Goal: Information Seeking & Learning: Learn about a topic

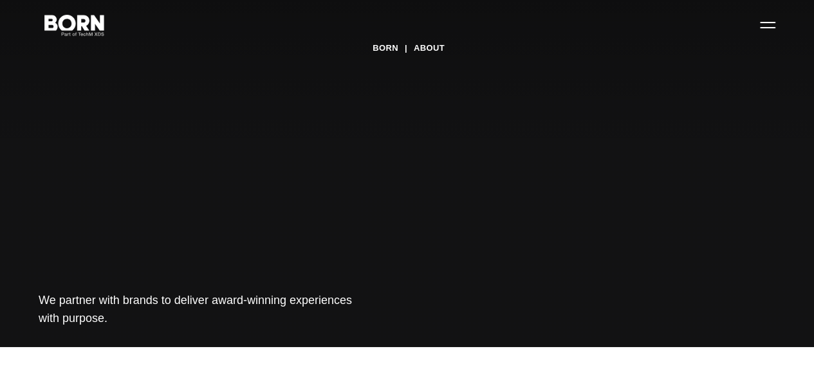
scroll to position [35, 0]
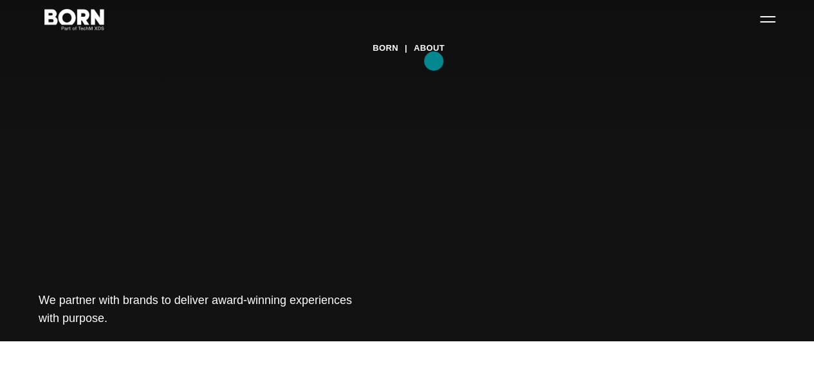
click at [433, 58] on link "About" at bounding box center [429, 48] width 31 height 19
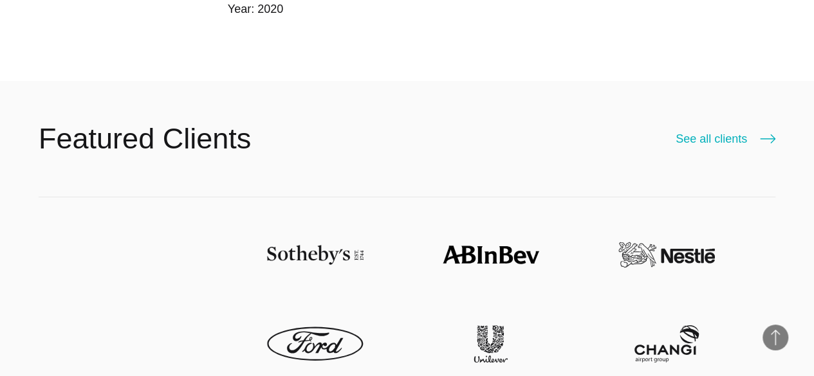
scroll to position [2272, 0]
